Goal: Information Seeking & Learning: Find contact information

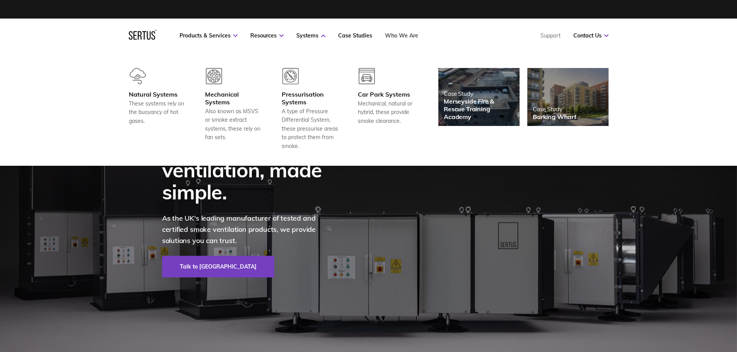
click at [400, 35] on link "Who We Are" at bounding box center [401, 35] width 33 height 7
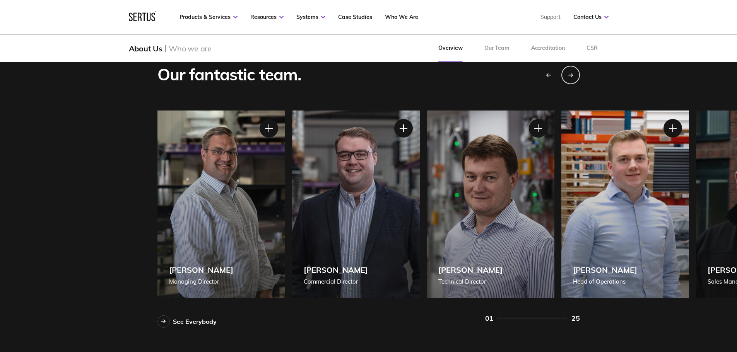
scroll to position [696, 0]
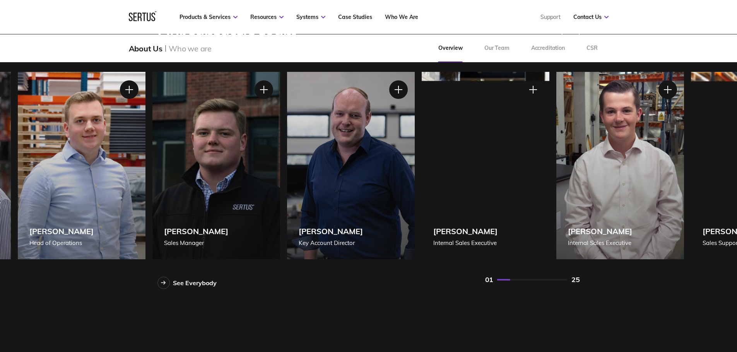
drag, startPoint x: 585, startPoint y: 186, endPoint x: 39, endPoint y: 157, distance: 546.4
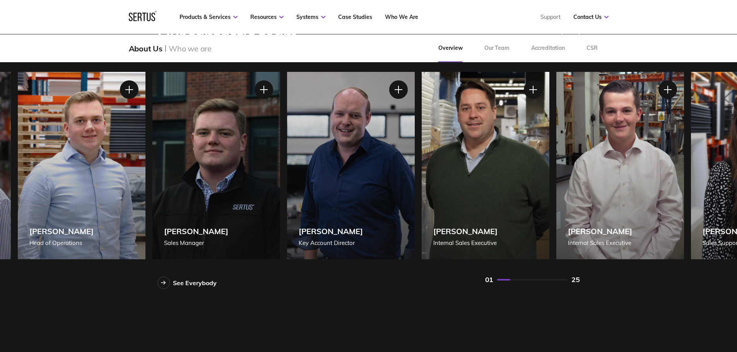
click at [39, 157] on div "[PERSON_NAME] [PERSON_NAME] of Operations" at bounding box center [82, 166] width 128 height 188
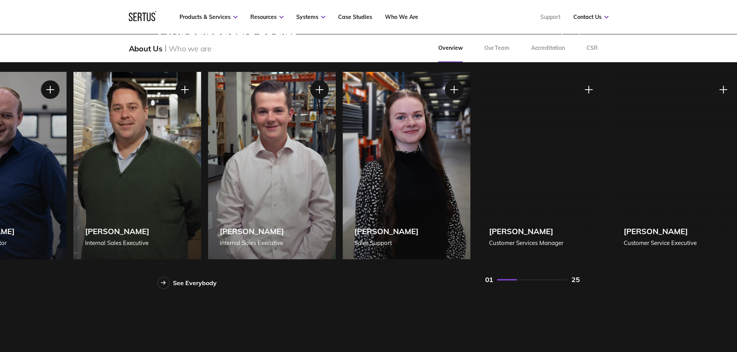
drag, startPoint x: 560, startPoint y: 174, endPoint x: 151, endPoint y: 157, distance: 408.9
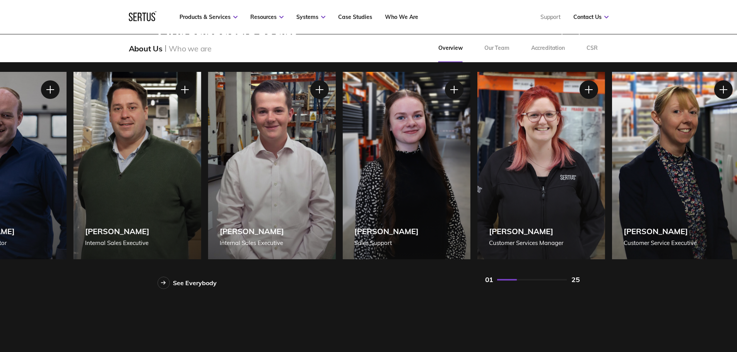
click at [155, 157] on div "Our fantastic team. See Everybody [PERSON_NAME] Managing Director [PERSON_NAME]…" at bounding box center [368, 157] width 453 height 263
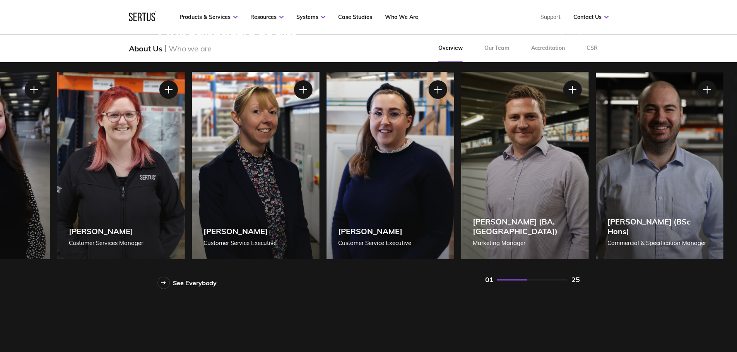
drag, startPoint x: 623, startPoint y: 178, endPoint x: 245, endPoint y: 161, distance: 379.2
click at [252, 161] on div "[PERSON_NAME] Customer Service Executive" at bounding box center [256, 166] width 128 height 188
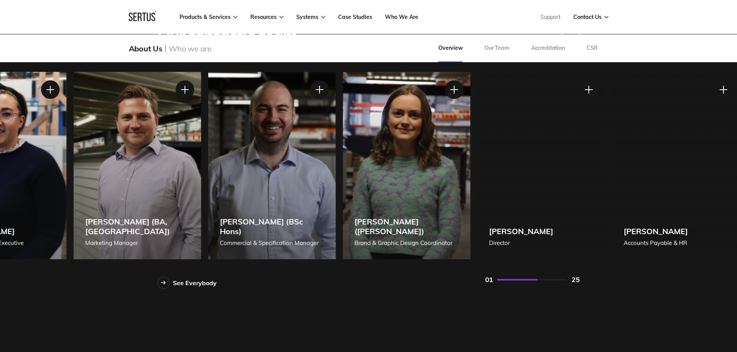
drag, startPoint x: 577, startPoint y: 179, endPoint x: 223, endPoint y: 164, distance: 354.8
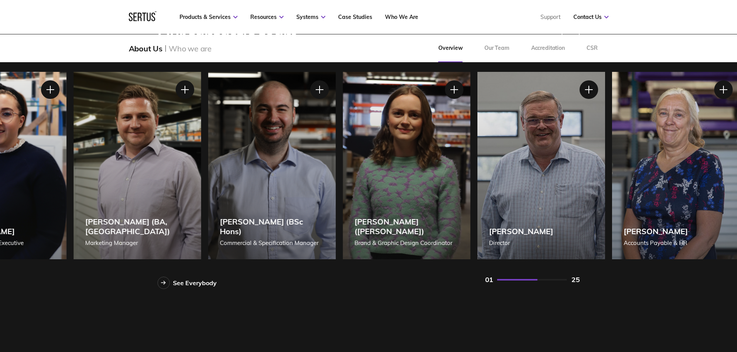
click at [220, 163] on div "[PERSON_NAME] (BSc Hons) Commercial & Specification Manager" at bounding box center [272, 166] width 128 height 188
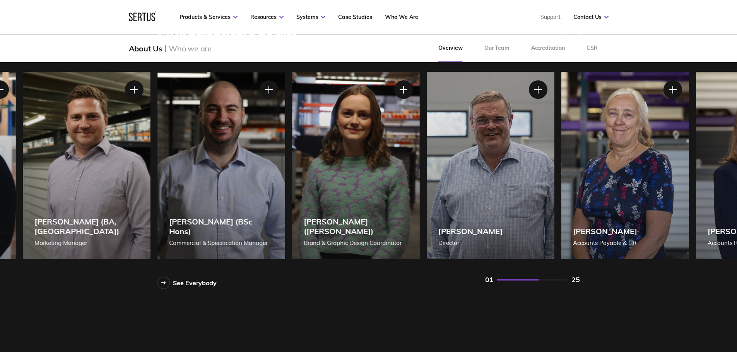
click at [483, 179] on div "[PERSON_NAME] Director" at bounding box center [491, 166] width 128 height 188
click at [536, 90] on div at bounding box center [537, 89] width 19 height 19
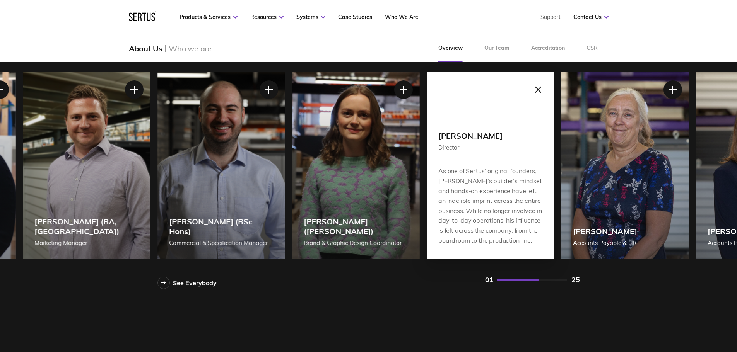
click at [540, 90] on div at bounding box center [537, 89] width 19 height 19
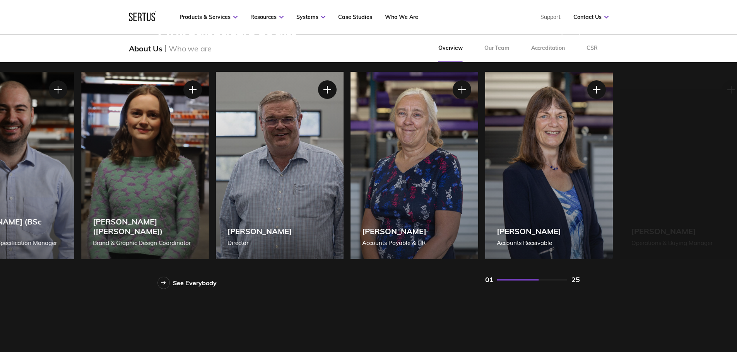
drag, startPoint x: 547, startPoint y: 194, endPoint x: 182, endPoint y: 173, distance: 365.1
click at [216, 175] on div "[PERSON_NAME] Director" at bounding box center [280, 166] width 128 height 188
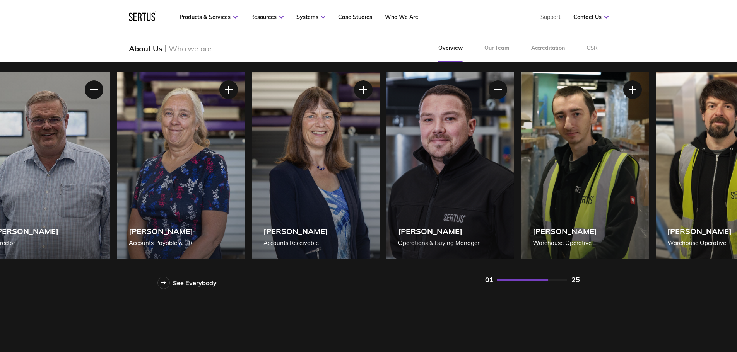
drag, startPoint x: 568, startPoint y: 186, endPoint x: 123, endPoint y: 173, distance: 445.9
click at [521, 173] on div "[PERSON_NAME] Warehouse Operative" at bounding box center [585, 166] width 128 height 188
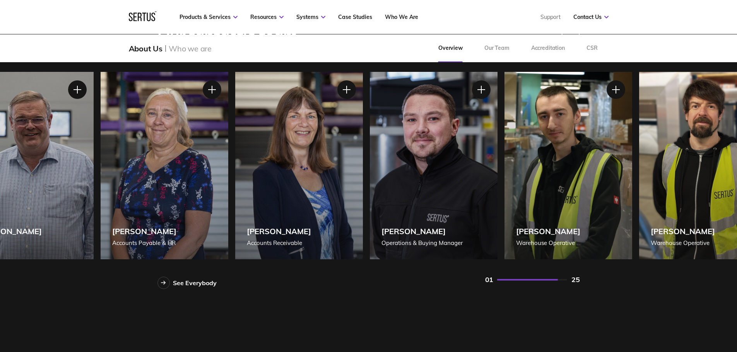
drag, startPoint x: 75, startPoint y: 163, endPoint x: 700, endPoint y: 207, distance: 626.1
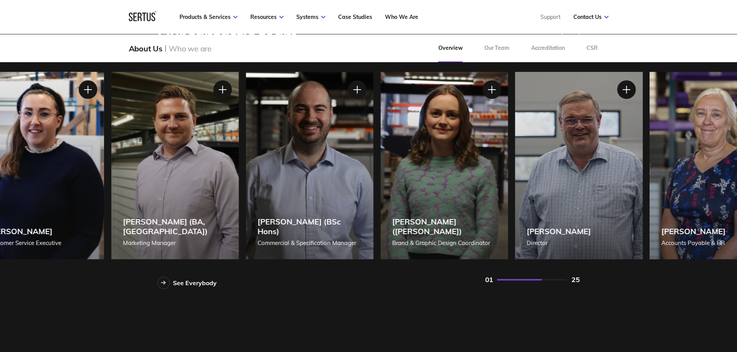
drag, startPoint x: 205, startPoint y: 194, endPoint x: 743, endPoint y: 210, distance: 538.1
click at [508, 208] on div "[PERSON_NAME] ([PERSON_NAME]) Brand & Graphic Design Coordinator" at bounding box center [444, 166] width 128 height 188
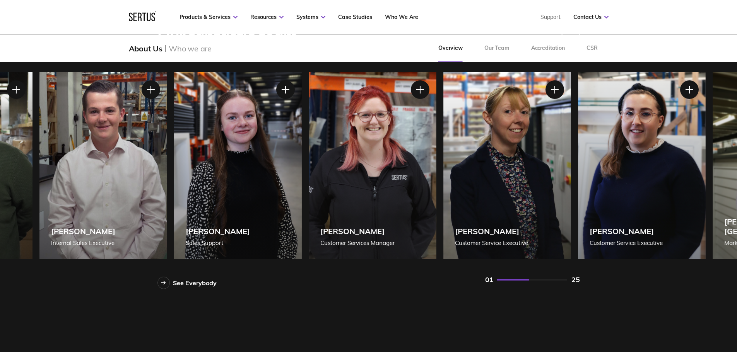
drag, startPoint x: 116, startPoint y: 196, endPoint x: 732, endPoint y: 221, distance: 616.9
click at [436, 221] on div "[PERSON_NAME] Customer Services Manager" at bounding box center [372, 166] width 128 height 188
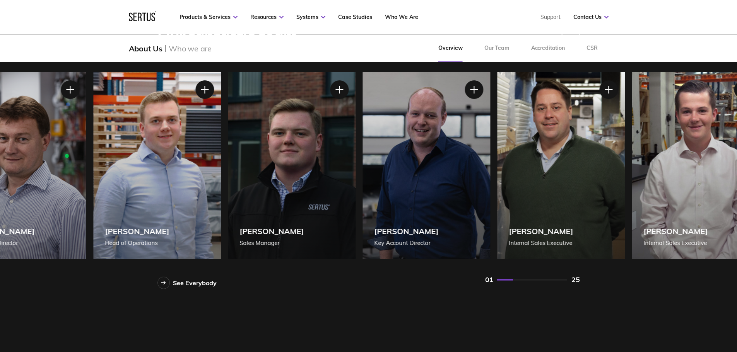
drag, startPoint x: 249, startPoint y: 192, endPoint x: 743, endPoint y: 206, distance: 493.9
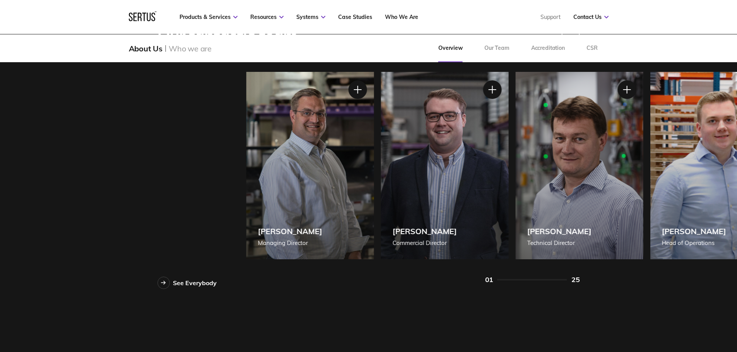
drag, startPoint x: 114, startPoint y: 186, endPoint x: 478, endPoint y: 194, distance: 364.2
click at [478, 194] on div "[PERSON_NAME] Managing Director [PERSON_NAME] Managing Director [PERSON_NAME], …" at bounding box center [457, 166] width 423 height 188
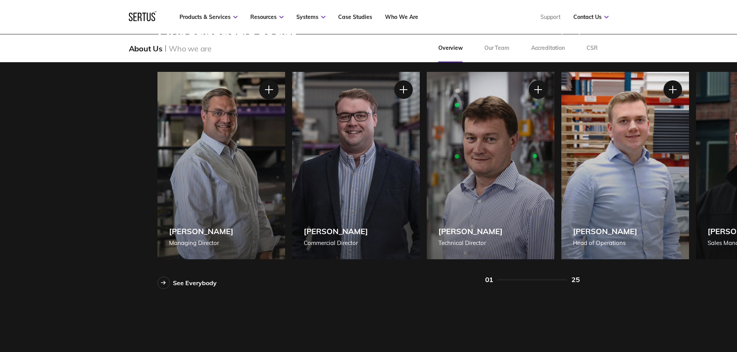
click at [266, 89] on div at bounding box center [268, 89] width 19 height 19
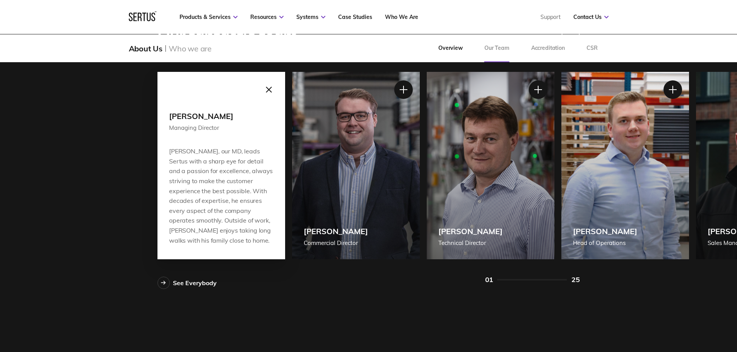
click at [503, 47] on link "Our Team" at bounding box center [497, 48] width 47 height 28
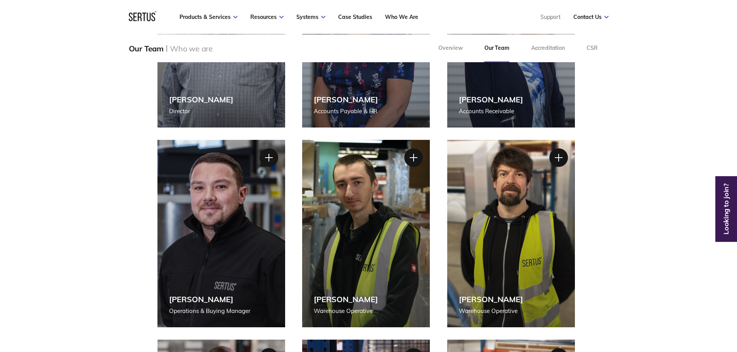
scroll to position [1238, 0]
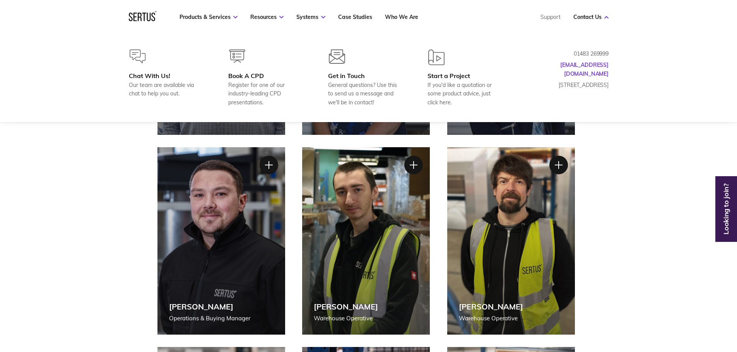
drag, startPoint x: 542, startPoint y: 74, endPoint x: 594, endPoint y: 79, distance: 52.1
click at [594, 81] on p "[STREET_ADDRESS]" at bounding box center [569, 85] width 77 height 9
click at [610, 85] on div "Chat With Us! Our team are available via chat to help you out. Book A CPD Regis…" at bounding box center [368, 78] width 511 height 57
click at [606, 84] on p "[STREET_ADDRESS]" at bounding box center [569, 85] width 77 height 9
drag, startPoint x: 540, startPoint y: 76, endPoint x: 612, endPoint y: 85, distance: 72.1
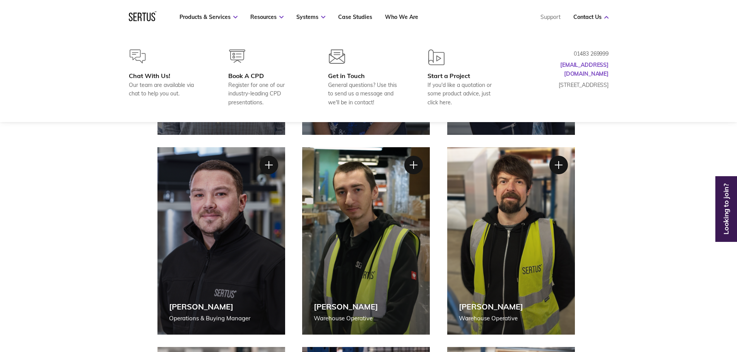
click at [612, 85] on div "Chat With Us! Our team are available via chat to help you out. Book A CPD Regis…" at bounding box center [368, 78] width 511 height 57
